Goal: Task Accomplishment & Management: Complete application form

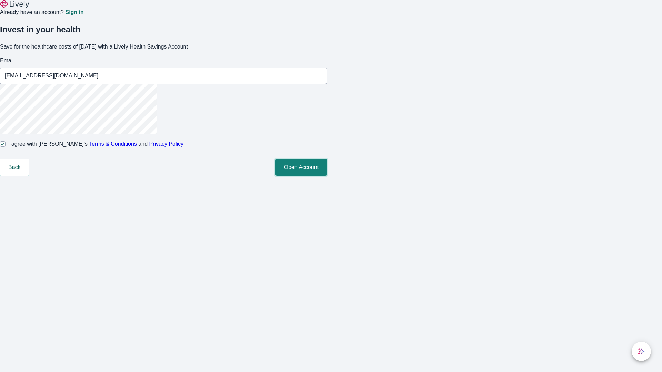
click at [327, 176] on button "Open Account" at bounding box center [300, 167] width 51 height 17
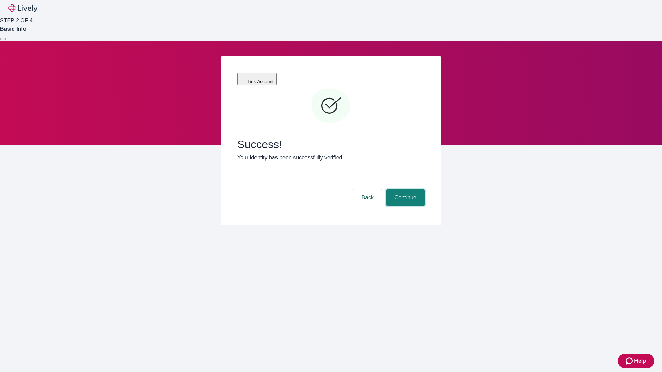
click at [404, 190] on button "Continue" at bounding box center [405, 198] width 39 height 17
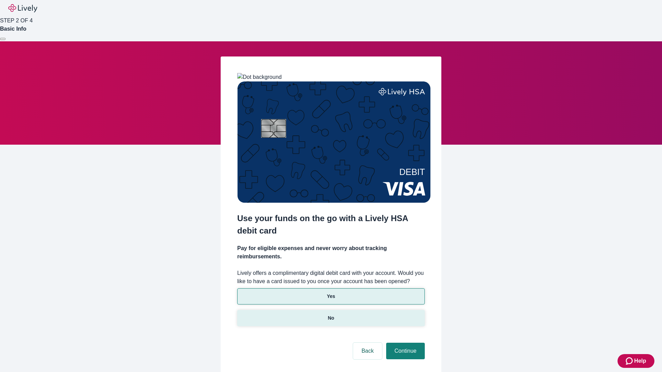
click at [331, 315] on p "No" at bounding box center [331, 318] width 7 height 7
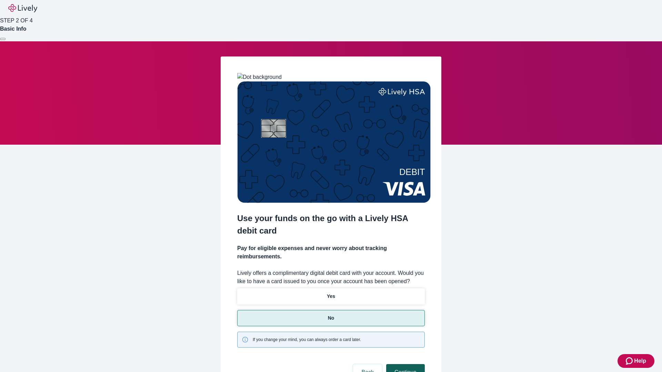
click at [404, 364] on button "Continue" at bounding box center [405, 372] width 39 height 17
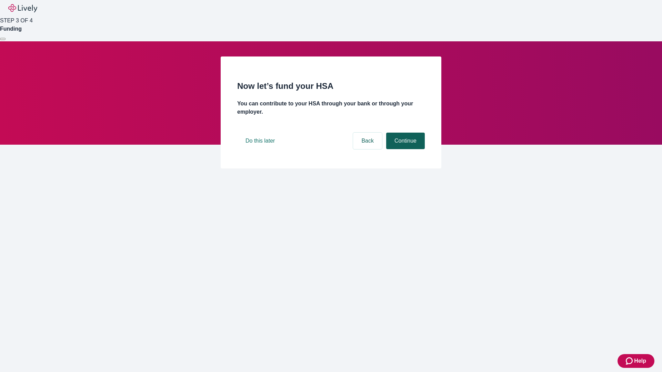
click at [404, 149] on button "Continue" at bounding box center [405, 141] width 39 height 17
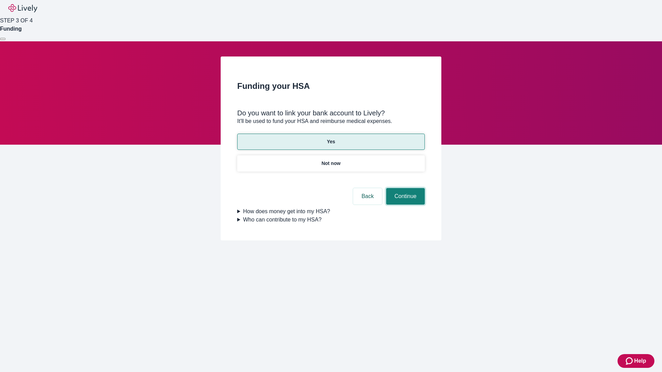
click at [404, 188] on button "Continue" at bounding box center [405, 196] width 39 height 17
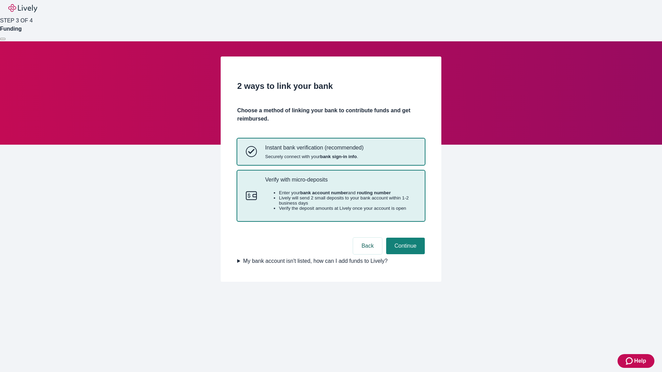
click at [340, 183] on p "Verify with micro-deposits" at bounding box center [340, 180] width 151 height 7
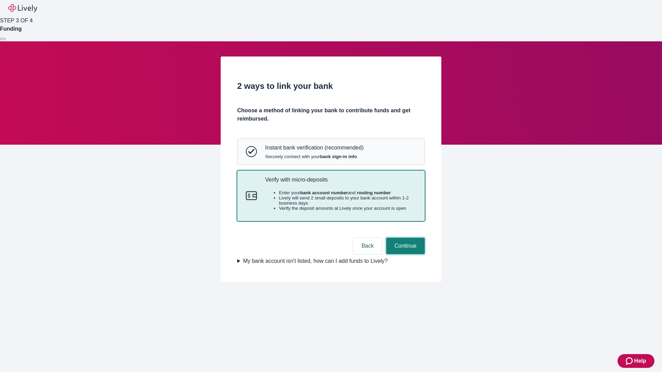
click at [404, 254] on button "Continue" at bounding box center [405, 246] width 39 height 17
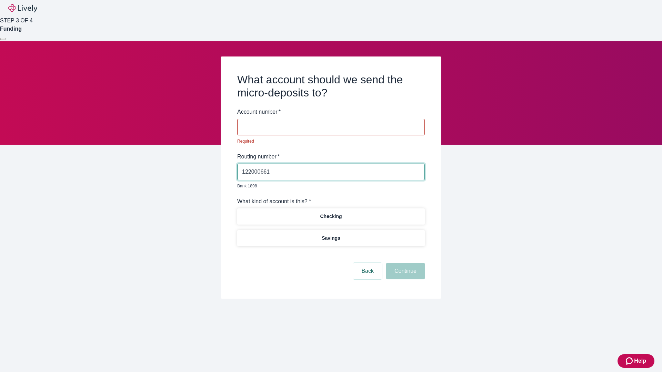
type input "122000661"
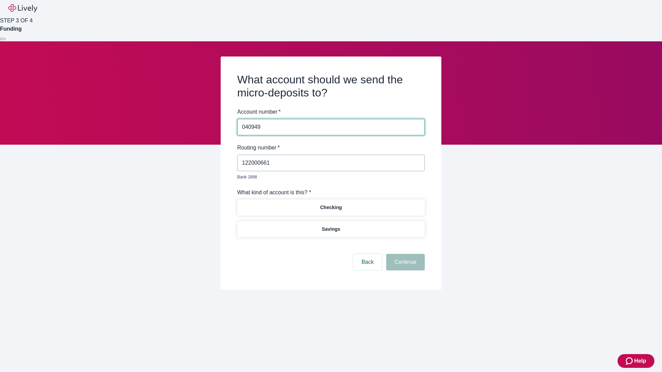
type input "040949"
click at [331, 204] on p "Checking" at bounding box center [331, 207] width 22 height 7
click at [404, 254] on button "Continue" at bounding box center [405, 262] width 39 height 17
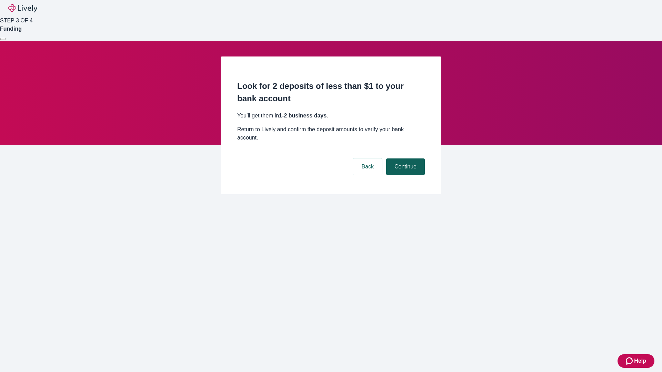
click at [404, 159] on button "Continue" at bounding box center [405, 167] width 39 height 17
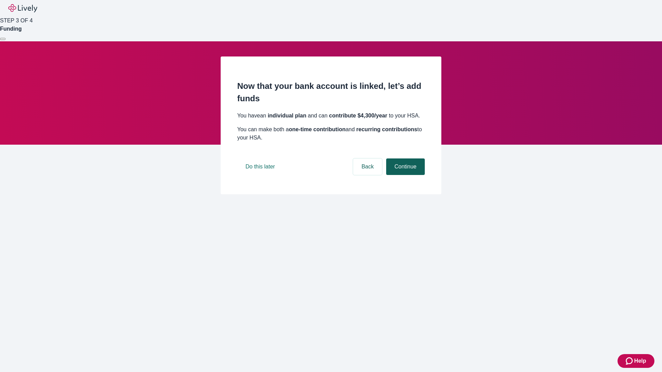
click at [404, 175] on button "Continue" at bounding box center [405, 167] width 39 height 17
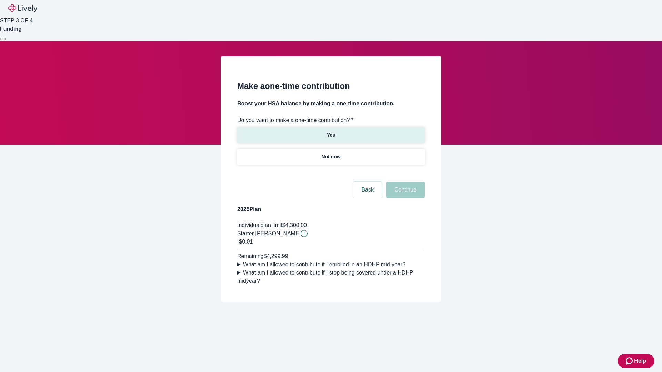
click at [331, 132] on p "Yes" at bounding box center [331, 135] width 8 height 7
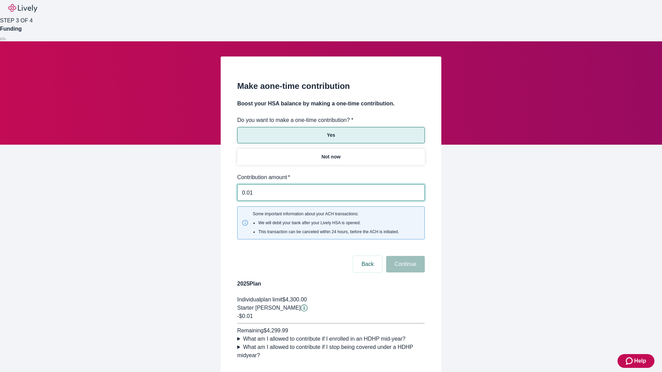
type input "0.01"
click at [404, 256] on button "Continue" at bounding box center [405, 264] width 39 height 17
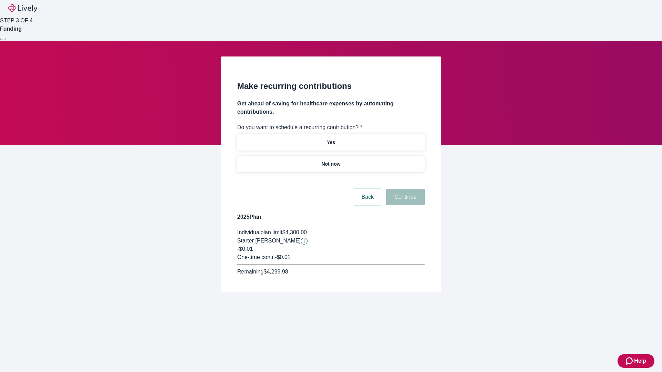
click at [331, 161] on p "Not now" at bounding box center [330, 164] width 19 height 7
click at [404, 189] on button "Continue" at bounding box center [405, 197] width 39 height 17
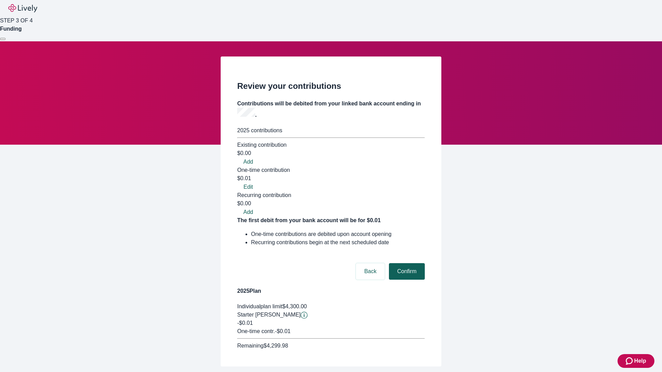
click at [406, 263] on button "Confirm" at bounding box center [407, 271] width 36 height 17
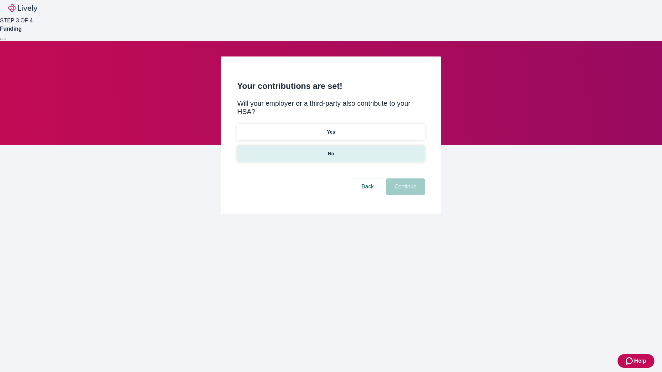
click at [331, 150] on p "No" at bounding box center [331, 153] width 7 height 7
click at [404, 179] on button "Continue" at bounding box center [405, 187] width 39 height 17
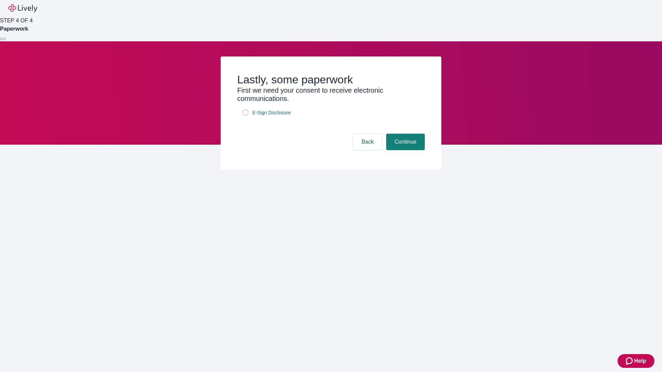
click at [245, 116] on input "E-Sign Disclosure" at bounding box center [246, 113] width 6 height 6
checkbox input "true"
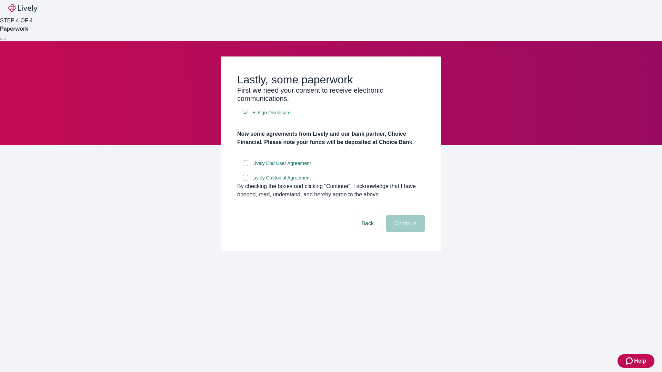
click at [245, 166] on input "Lively End User Agreement" at bounding box center [246, 164] width 6 height 6
checkbox input "true"
click at [245, 181] on input "Lively Custodial Agreement" at bounding box center [246, 178] width 6 height 6
checkbox input "true"
click at [404, 232] on button "Continue" at bounding box center [405, 223] width 39 height 17
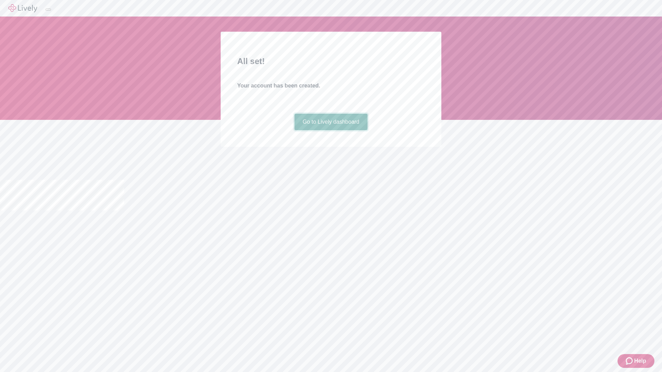
click at [331, 130] on link "Go to Lively dashboard" at bounding box center [330, 122] width 73 height 17
